Goal: Information Seeking & Learning: Learn about a topic

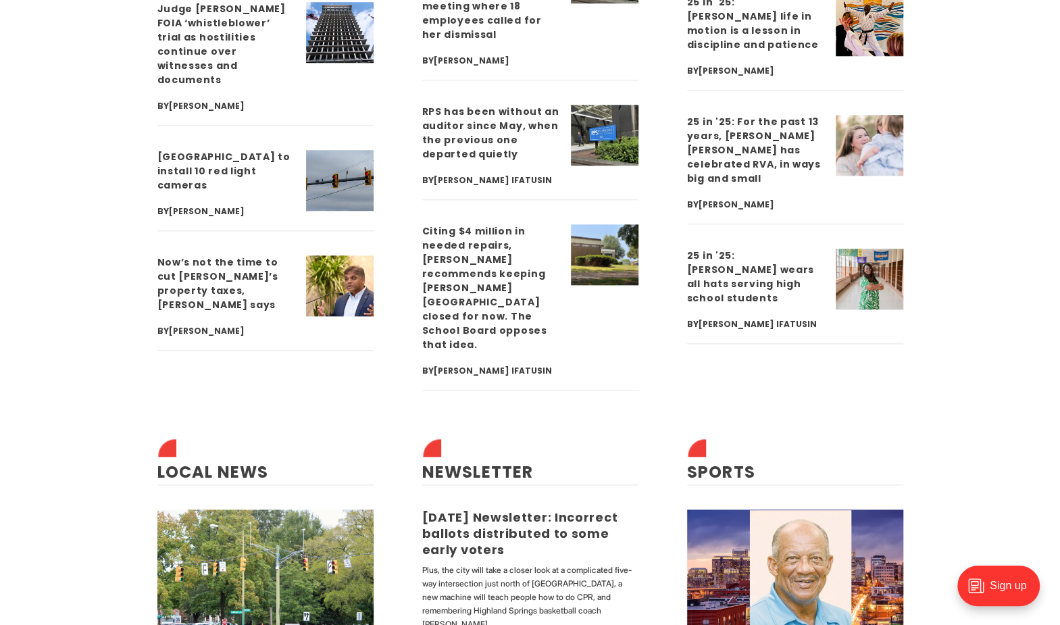
scroll to position [3918, 0]
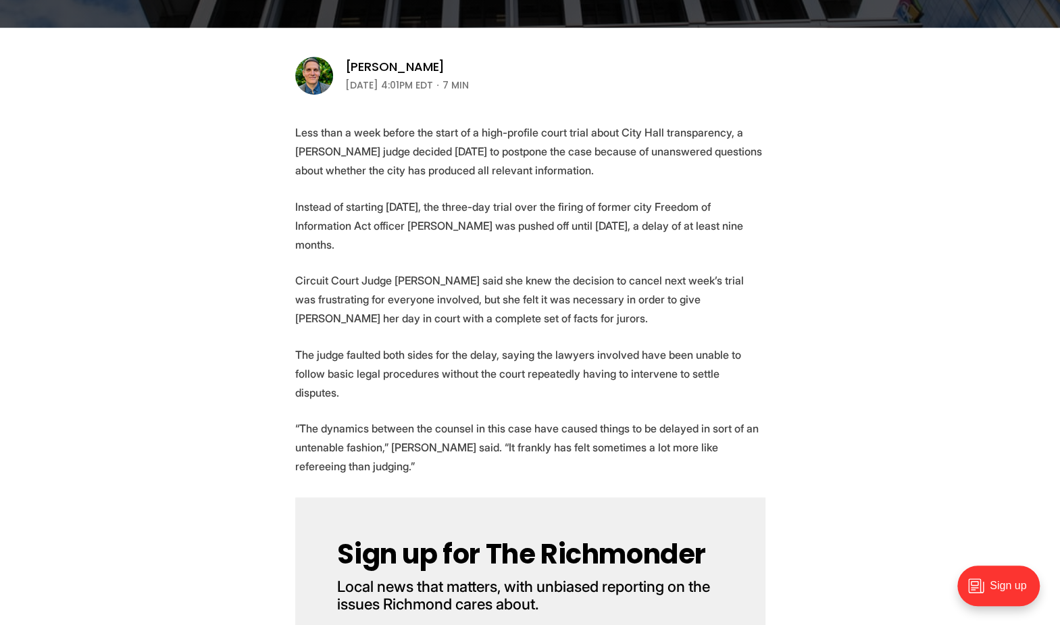
scroll to position [405, 0]
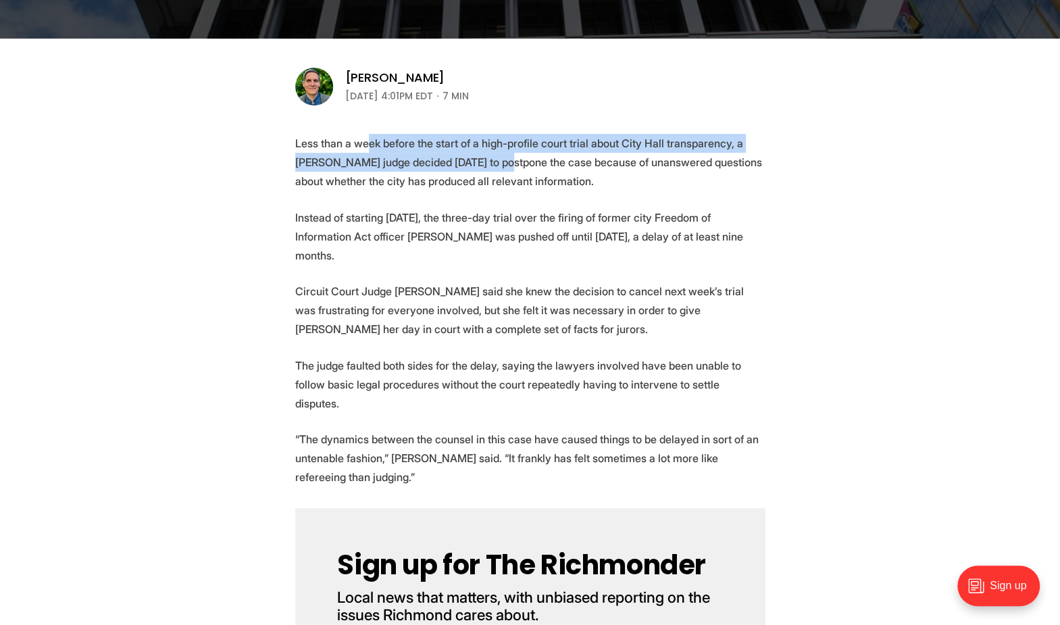
drag, startPoint x: 368, startPoint y: 140, endPoint x: 503, endPoint y: 156, distance: 136.1
click at [503, 156] on p "Less than a week before the start of a high-profile court trial about City Hall…" at bounding box center [530, 162] width 470 height 57
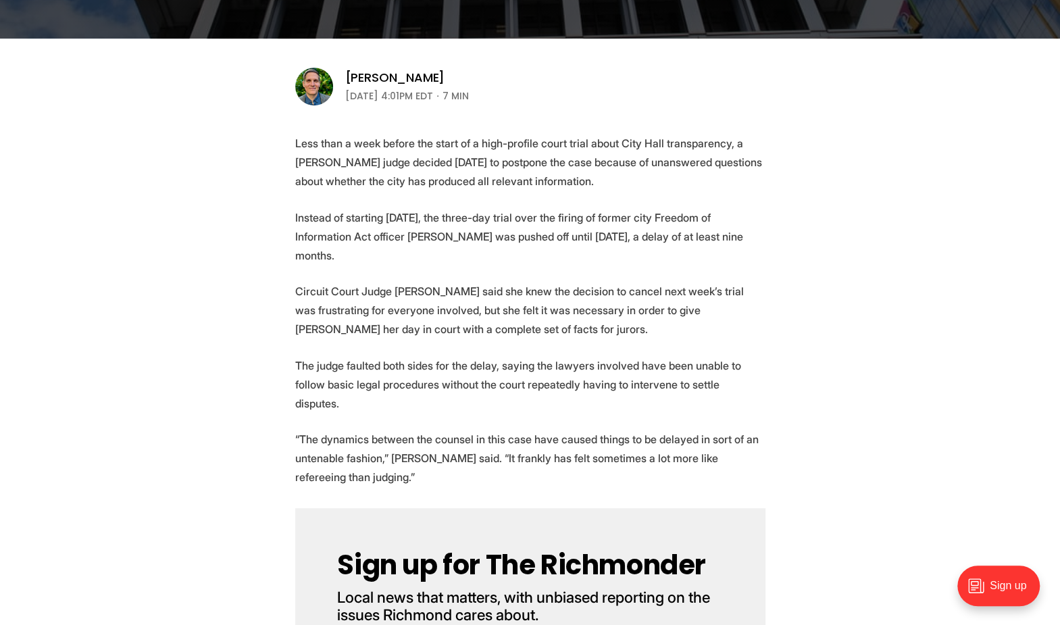
click at [601, 159] on p "Less than a week before the start of a high-profile court trial about City Hall…" at bounding box center [530, 162] width 470 height 57
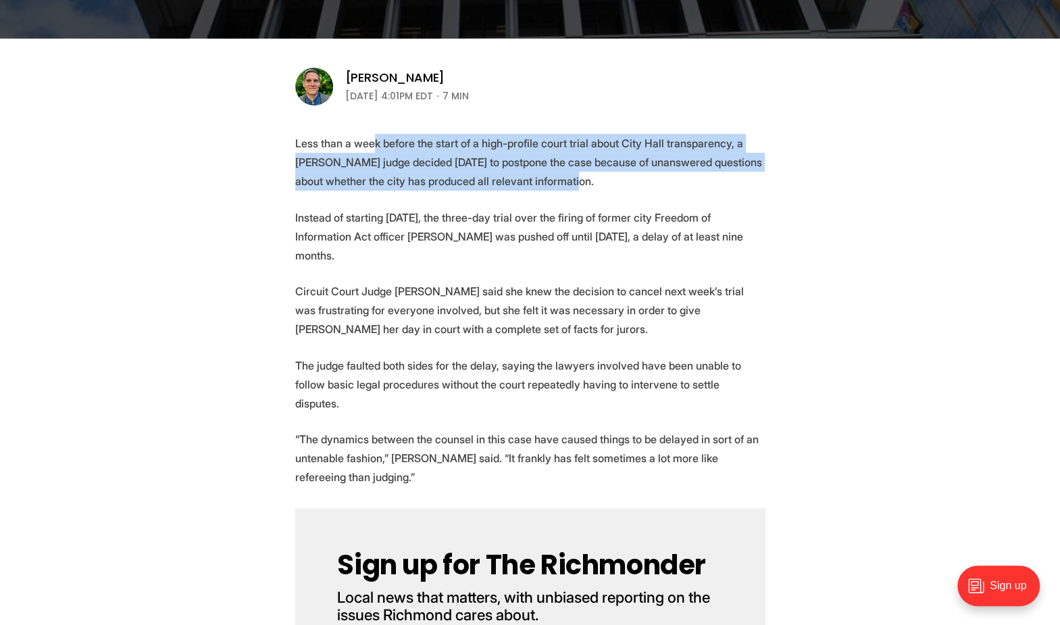
drag, startPoint x: 459, startPoint y: 155, endPoint x: 567, endPoint y: 181, distance: 111.3
click at [567, 181] on p "Less than a week before the start of a high-profile court trial about City Hall…" at bounding box center [530, 162] width 470 height 57
click at [403, 180] on p "Less than a week before the start of a high-profile court trial about City Hall…" at bounding box center [530, 162] width 470 height 57
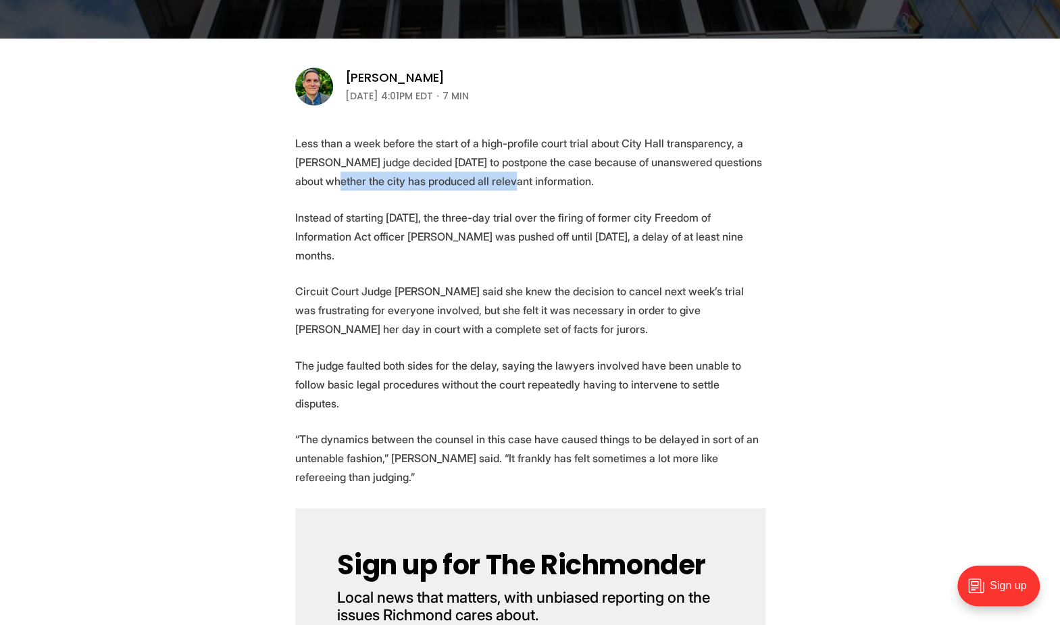
drag, startPoint x: 323, startPoint y: 178, endPoint x: 495, endPoint y: 198, distance: 172.8
drag, startPoint x: 301, startPoint y: 212, endPoint x: 478, endPoint y: 263, distance: 184.1
click at [478, 263] on p "Instead of starting [DATE], the three-day trial over the firing of former city …" at bounding box center [530, 236] width 470 height 57
click at [564, 258] on p "Instead of starting [DATE], the three-day trial over the firing of former city …" at bounding box center [530, 236] width 470 height 57
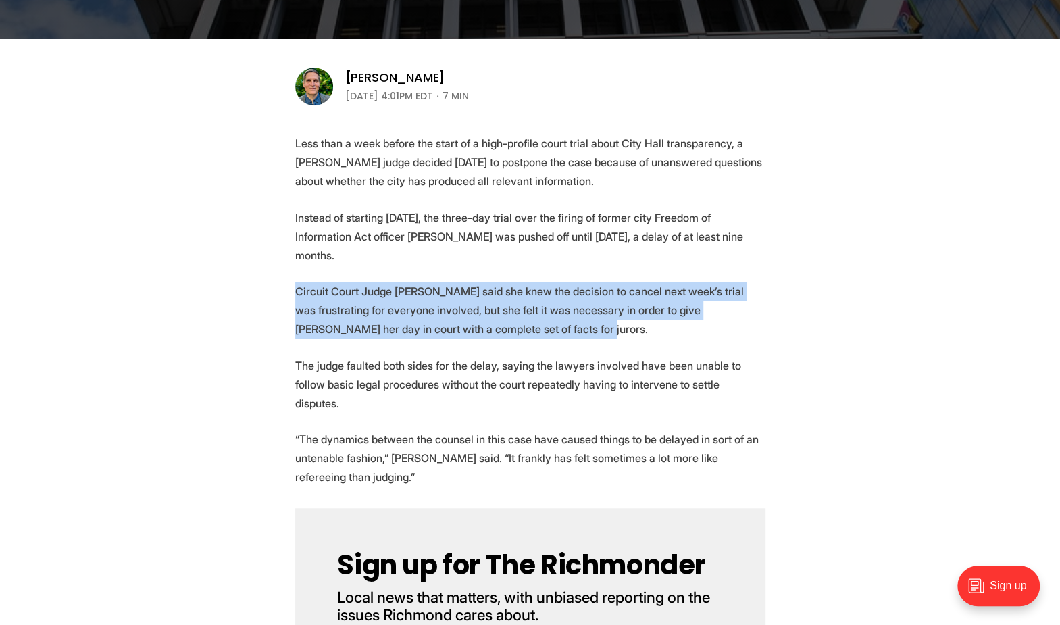
drag, startPoint x: 372, startPoint y: 303, endPoint x: 490, endPoint y: 324, distance: 119.3
click at [395, 319] on p "Circuit Court Judge [PERSON_NAME] said she knew the decision to cancel next wee…" at bounding box center [530, 310] width 470 height 57
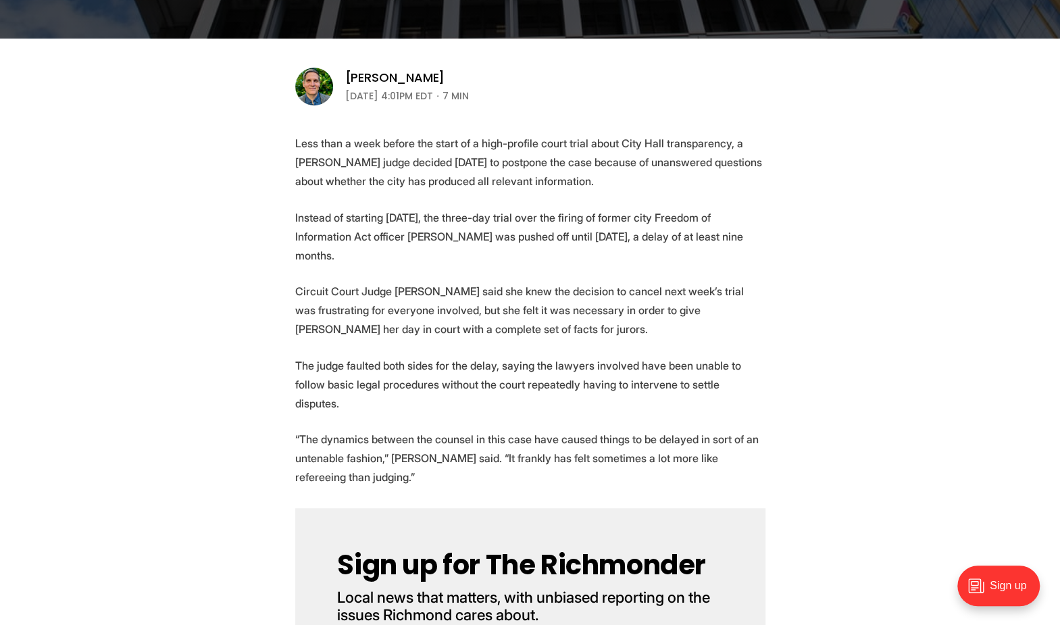
click at [540, 330] on p "Circuit Court Judge [PERSON_NAME] said she knew the decision to cancel next wee…" at bounding box center [530, 310] width 470 height 57
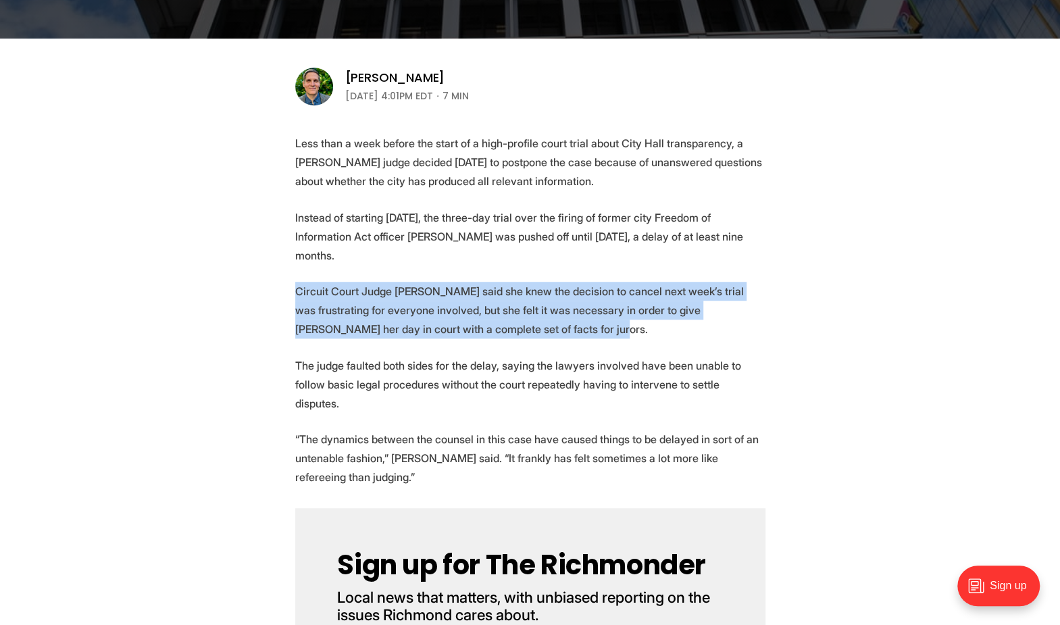
drag, startPoint x: 545, startPoint y: 330, endPoint x: 277, endPoint y: 293, distance: 270.8
click at [393, 325] on p "Circuit Court Judge [PERSON_NAME] said she knew the decision to cancel next wee…" at bounding box center [530, 310] width 470 height 57
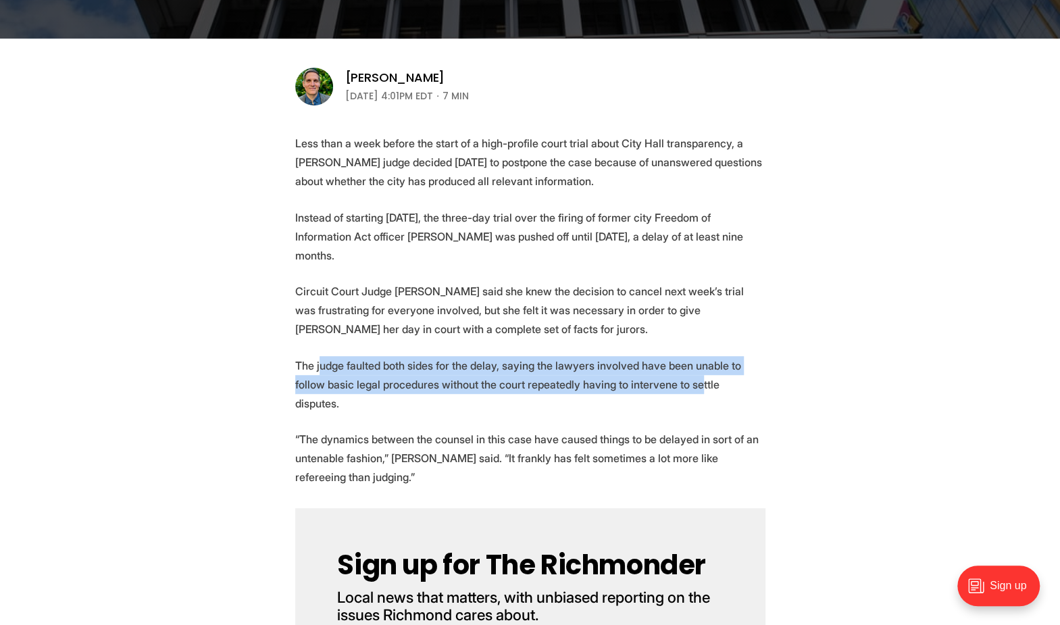
drag, startPoint x: 319, startPoint y: 353, endPoint x: 660, endPoint y: 388, distance: 343.0
